Goal: Transaction & Acquisition: Obtain resource

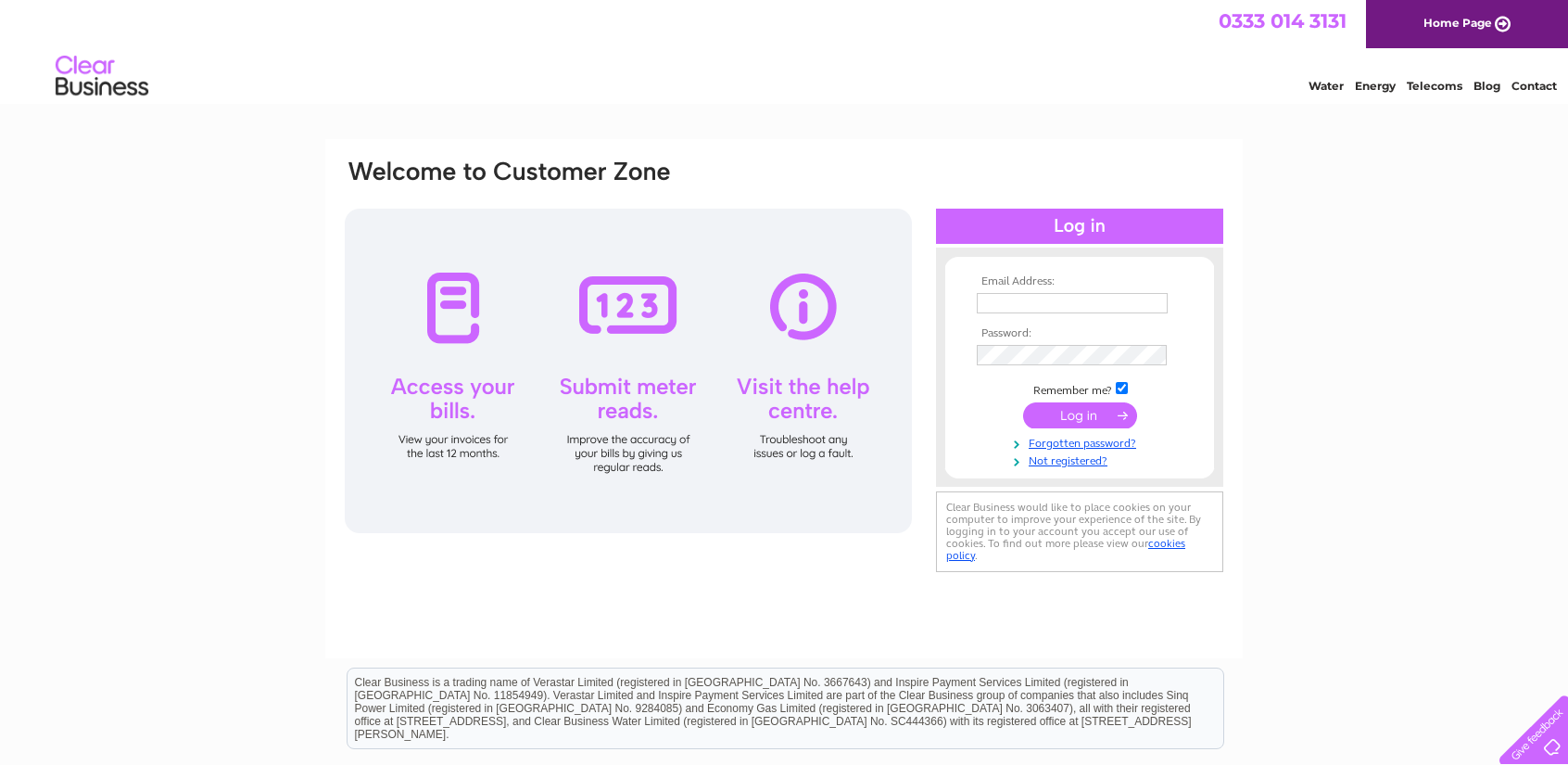
type input "[PERSON_NAME][EMAIL_ADDRESS][DOMAIN_NAME]"
click at [1059, 406] on input "submit" at bounding box center [1081, 414] width 114 height 26
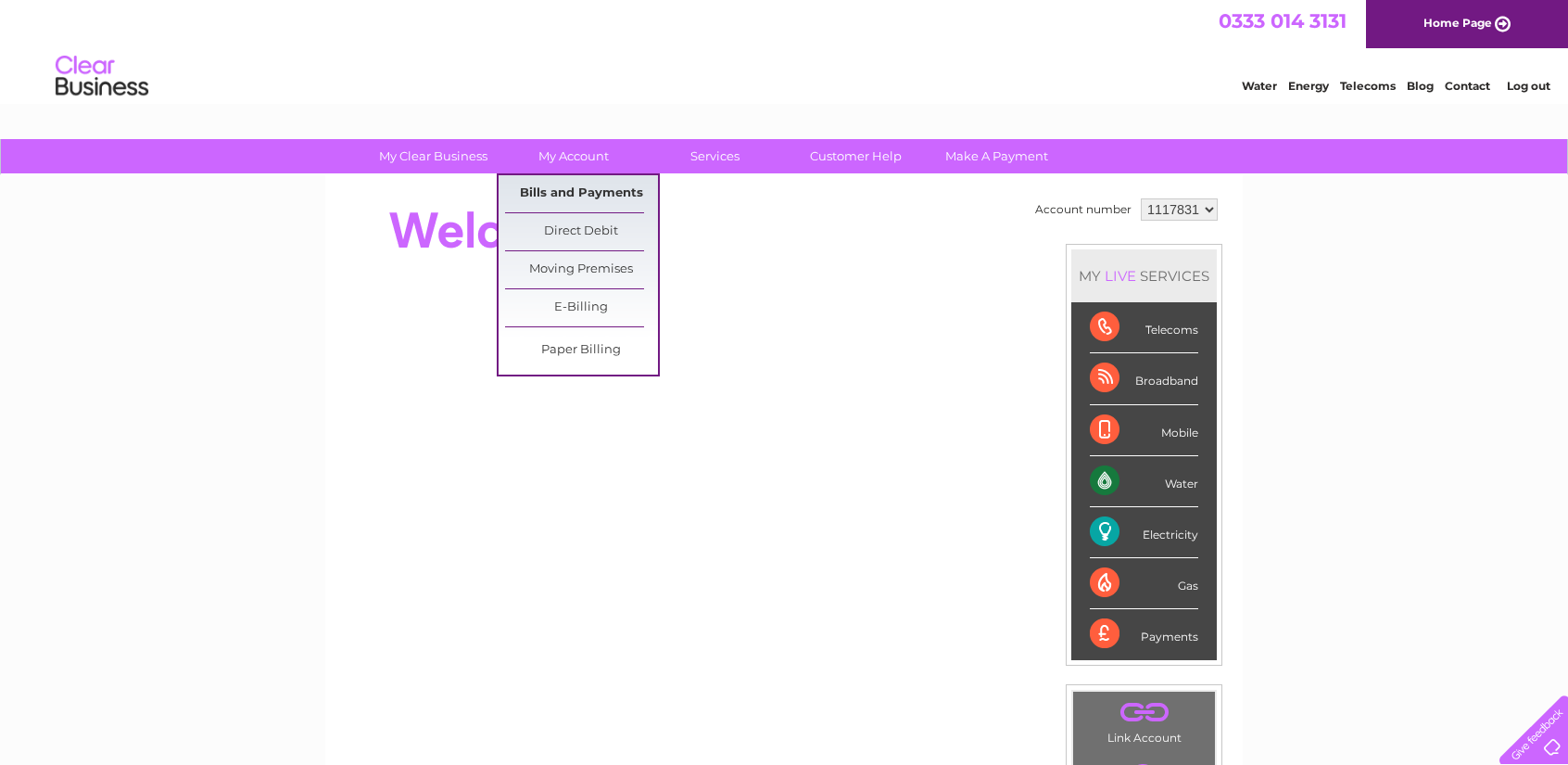
click at [576, 188] on link "Bills and Payments" at bounding box center [581, 193] width 153 height 37
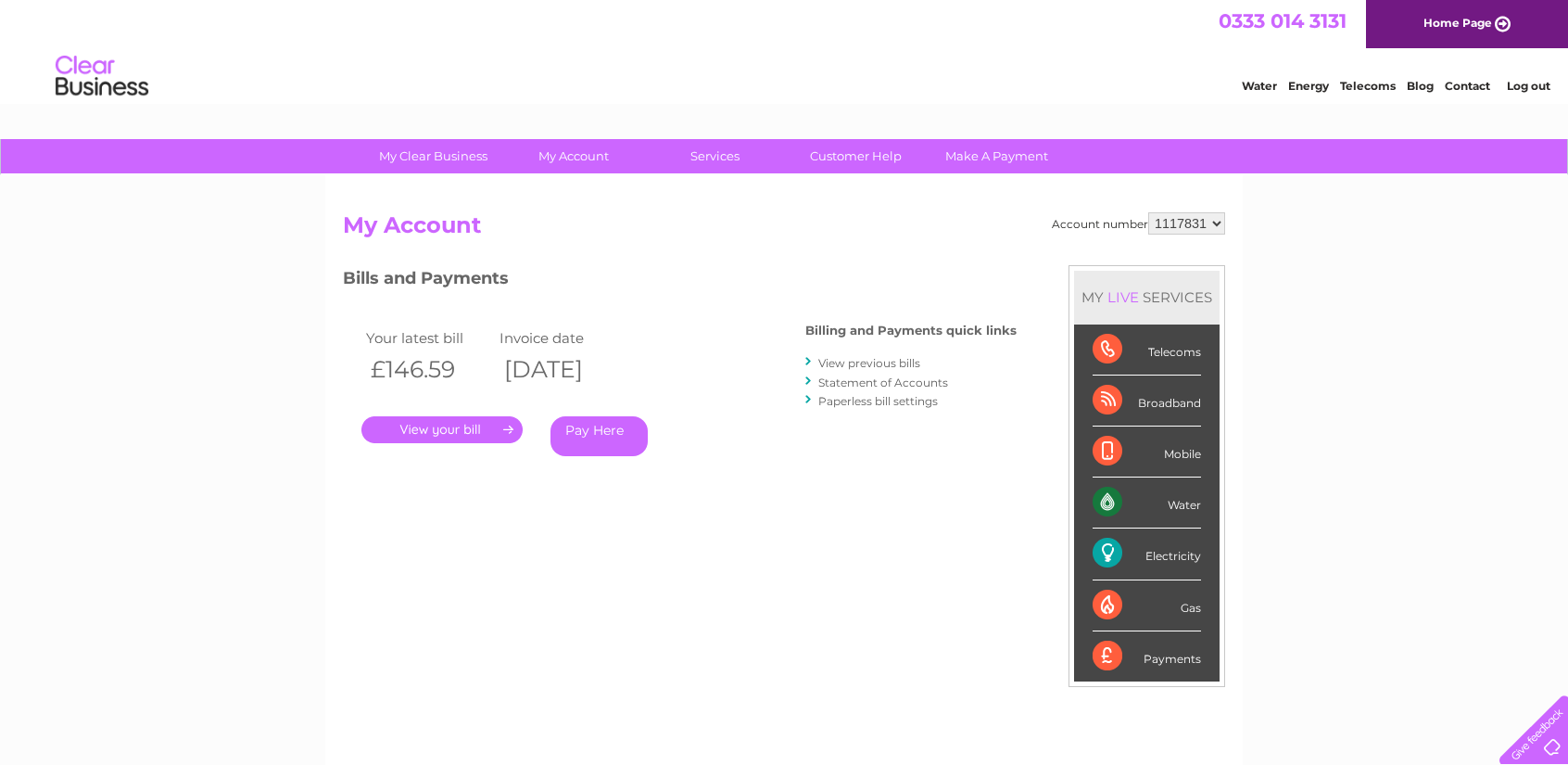
click at [497, 427] on link "." at bounding box center [442, 429] width 161 height 27
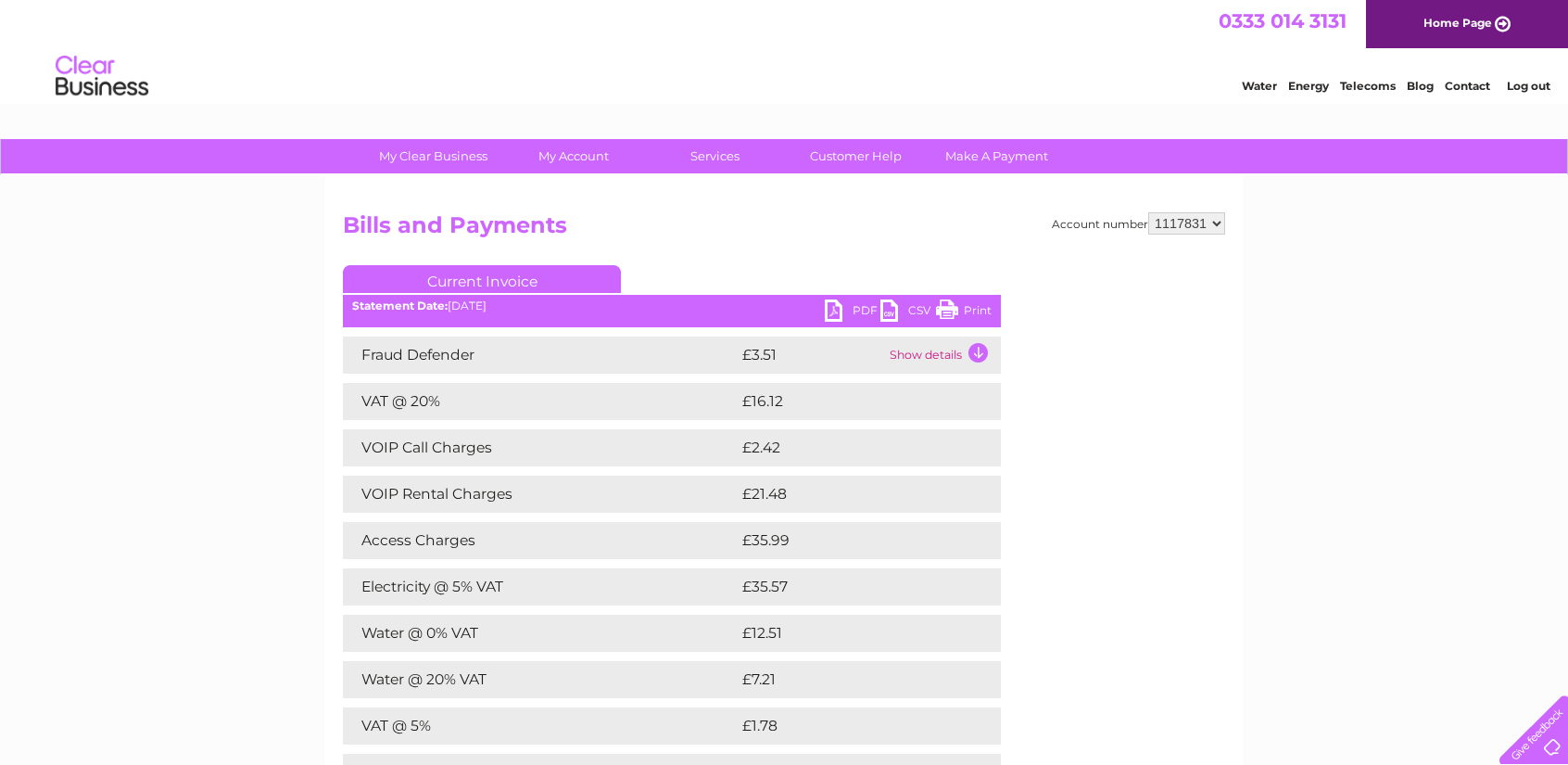
click at [833, 311] on link "PDF" at bounding box center [852, 313] width 56 height 27
click at [1217, 217] on select "1117831 1134672" at bounding box center [1187, 223] width 77 height 22
select select "1134672"
click at [1150, 212] on select "1117831 1134672" at bounding box center [1187, 223] width 77 height 22
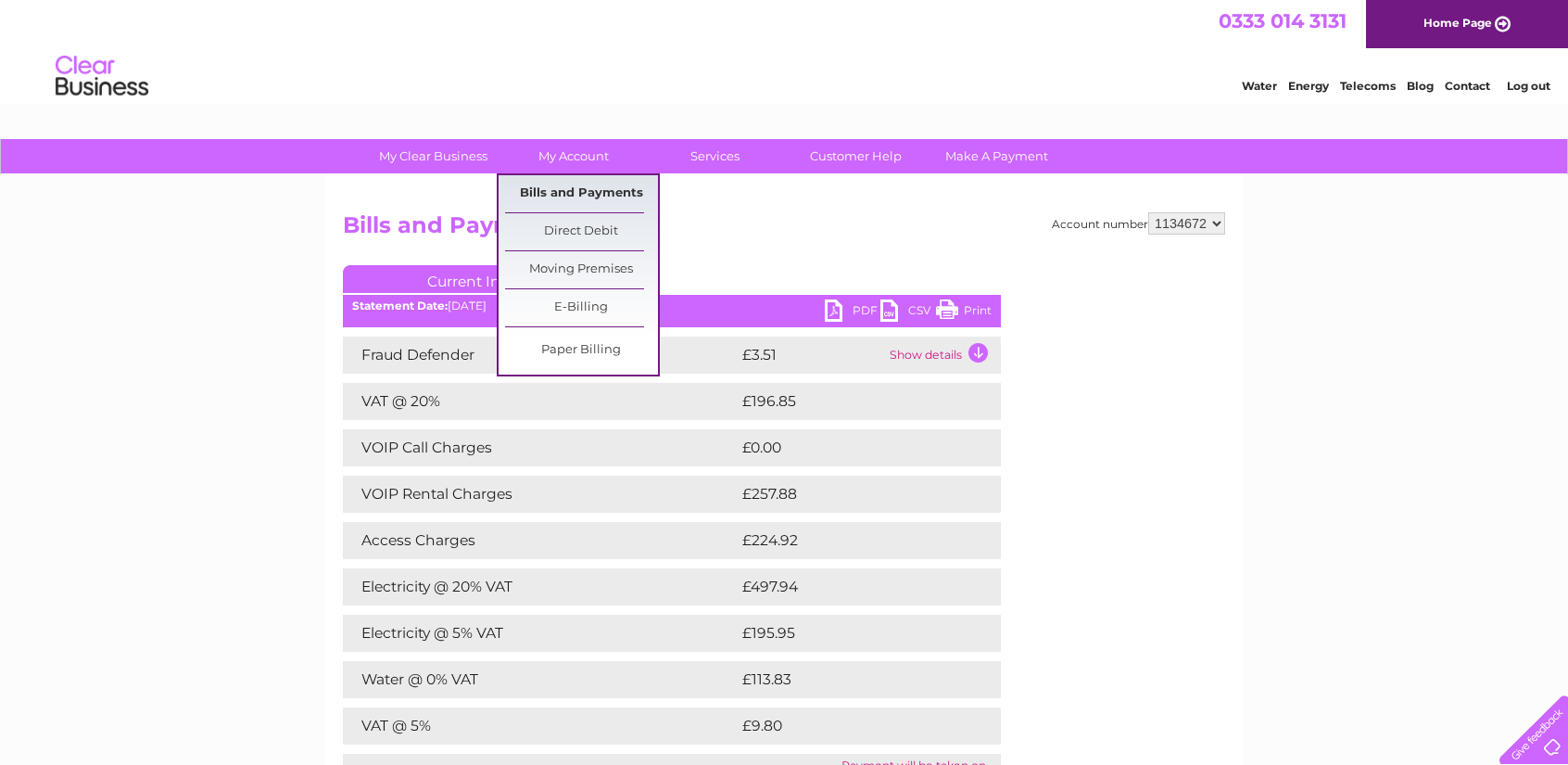
click at [558, 193] on link "Bills and Payments" at bounding box center [581, 193] width 153 height 37
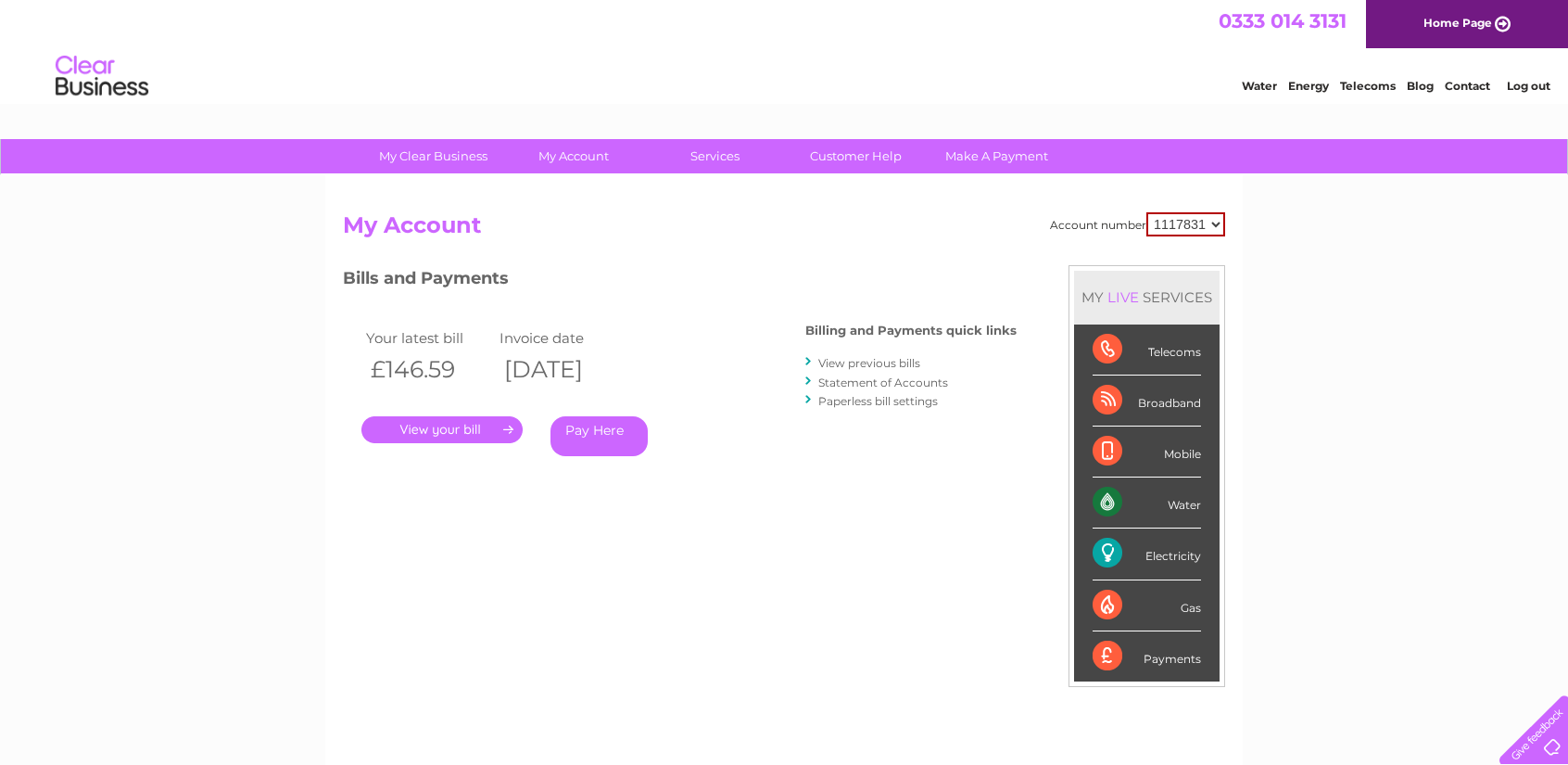
click at [1216, 222] on select "1117831 1134672" at bounding box center [1186, 224] width 79 height 24
select select "1134672"
click at [1148, 212] on select "1117831 1134672" at bounding box center [1186, 224] width 79 height 24
click at [468, 428] on link "." at bounding box center [442, 429] width 161 height 27
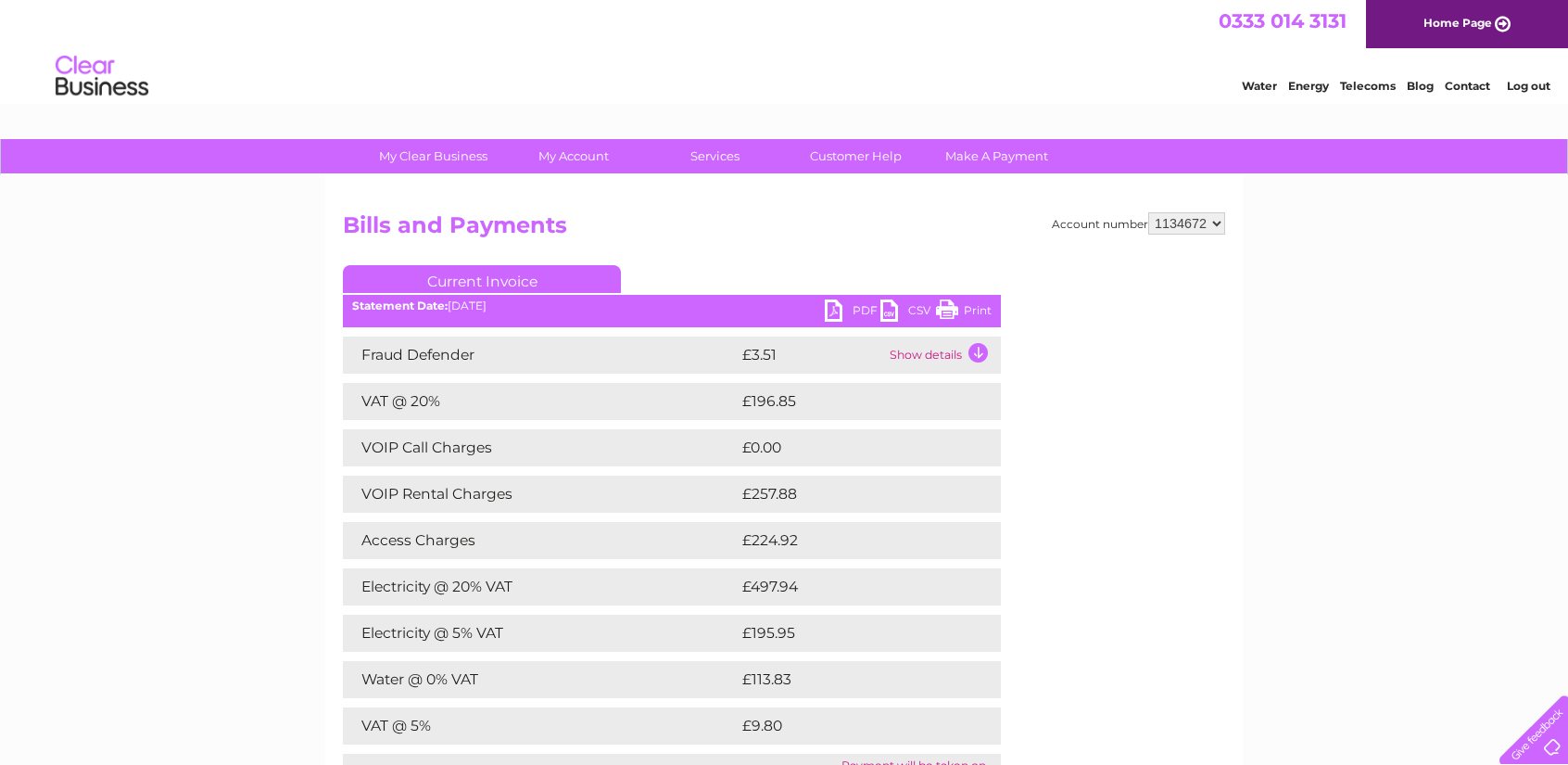
click at [832, 312] on link "PDF" at bounding box center [852, 313] width 56 height 27
